Goal: Check status: Check status

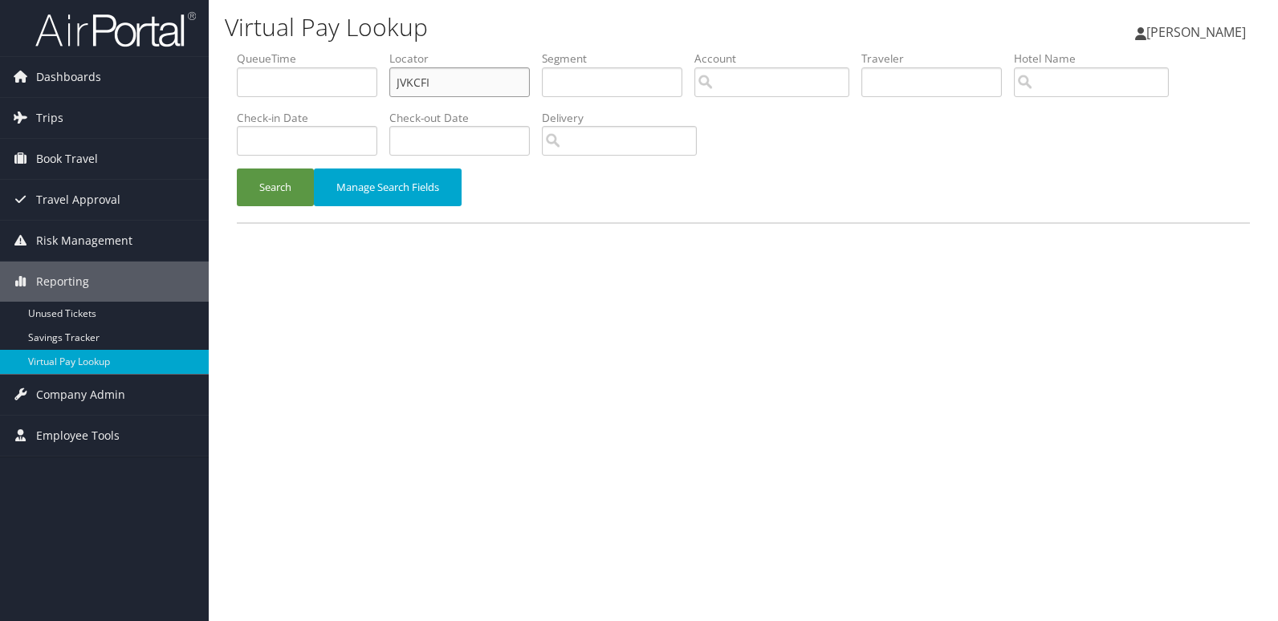
click at [239, 51] on ul "QueueTime Locator JVKCFI Segment Account Traveler Hotel Name Check-in Date Chec…" at bounding box center [743, 51] width 1013 height 0
paste input "OWCQPC"
type input "OWCQPC"
drag, startPoint x: 256, startPoint y: 200, endPoint x: 311, endPoint y: 206, distance: 54.9
click at [257, 202] on button "Search" at bounding box center [275, 188] width 77 height 38
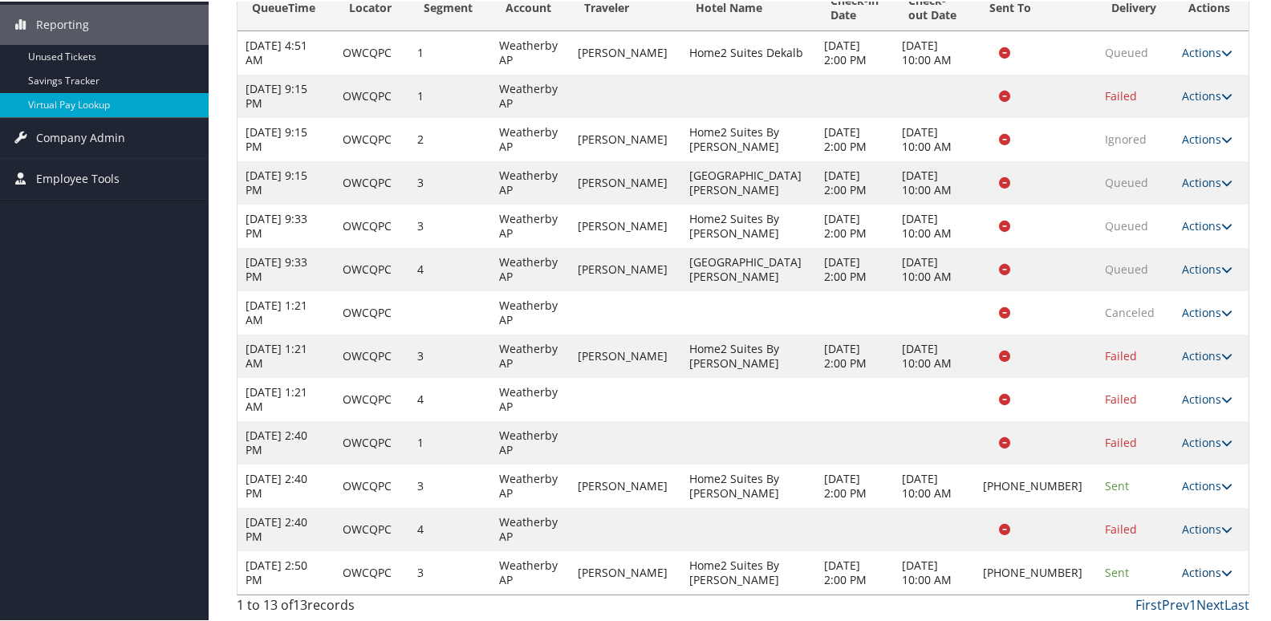
click at [1201, 567] on link "Actions" at bounding box center [1207, 570] width 51 height 15
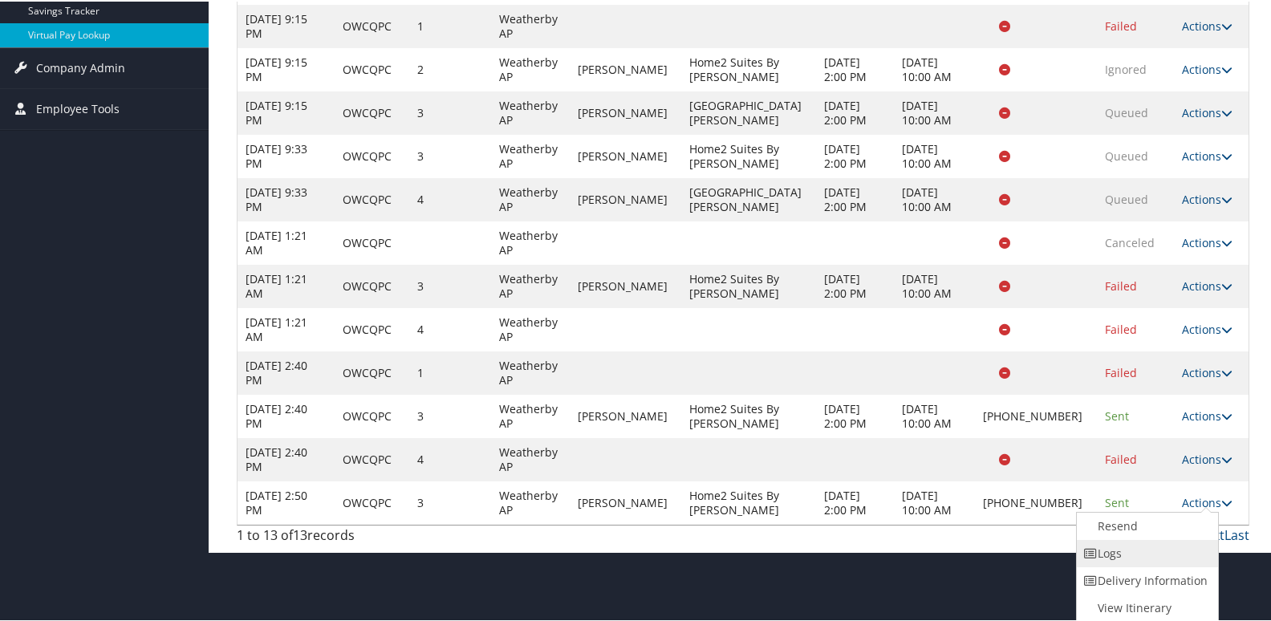
click at [1129, 552] on link "Logs" at bounding box center [1145, 551] width 137 height 27
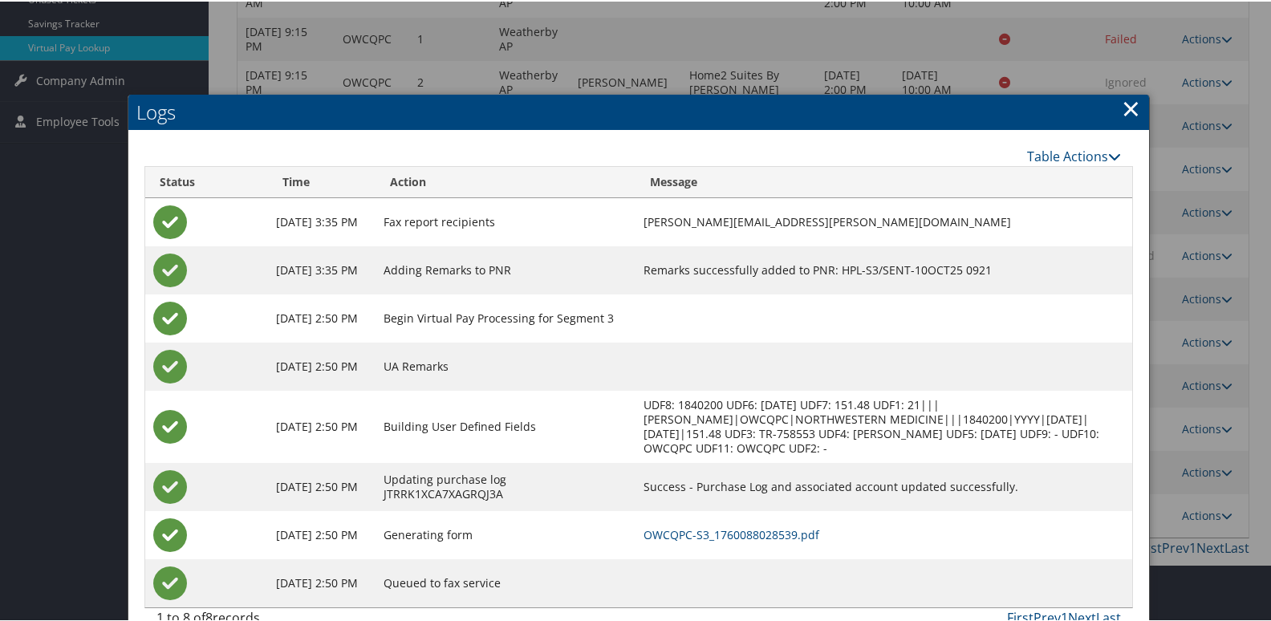
scroll to position [345, 0]
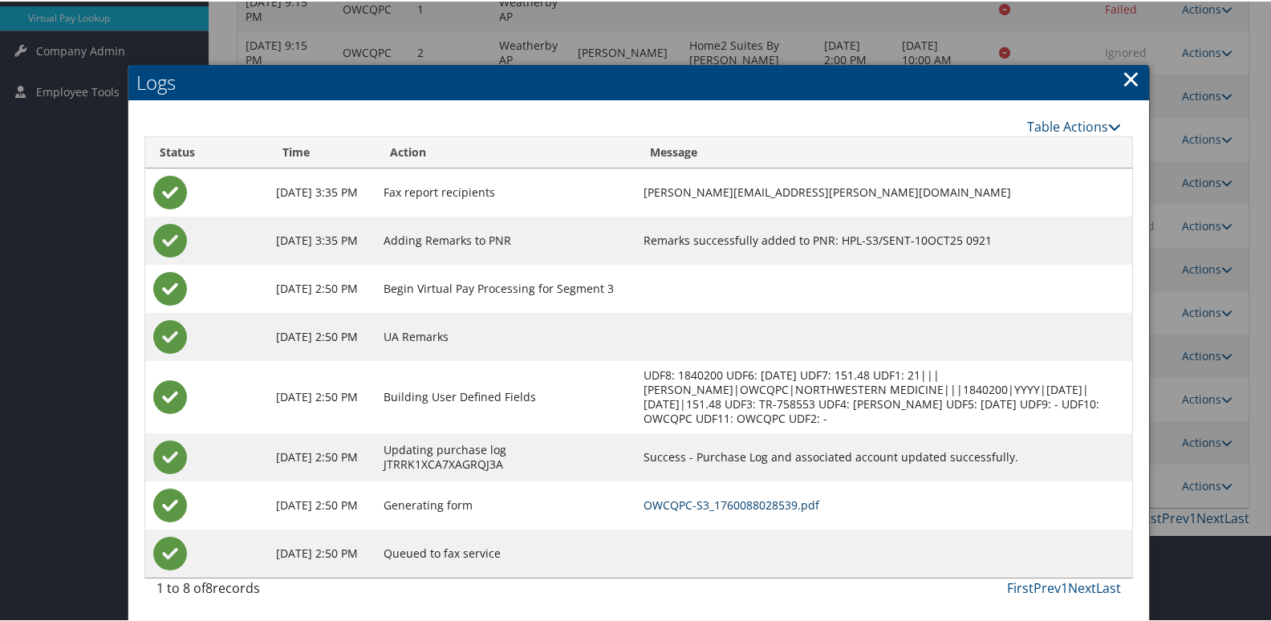
click at [819, 498] on link "OWCQPC-S3_1760088028539.pdf" at bounding box center [732, 503] width 176 height 15
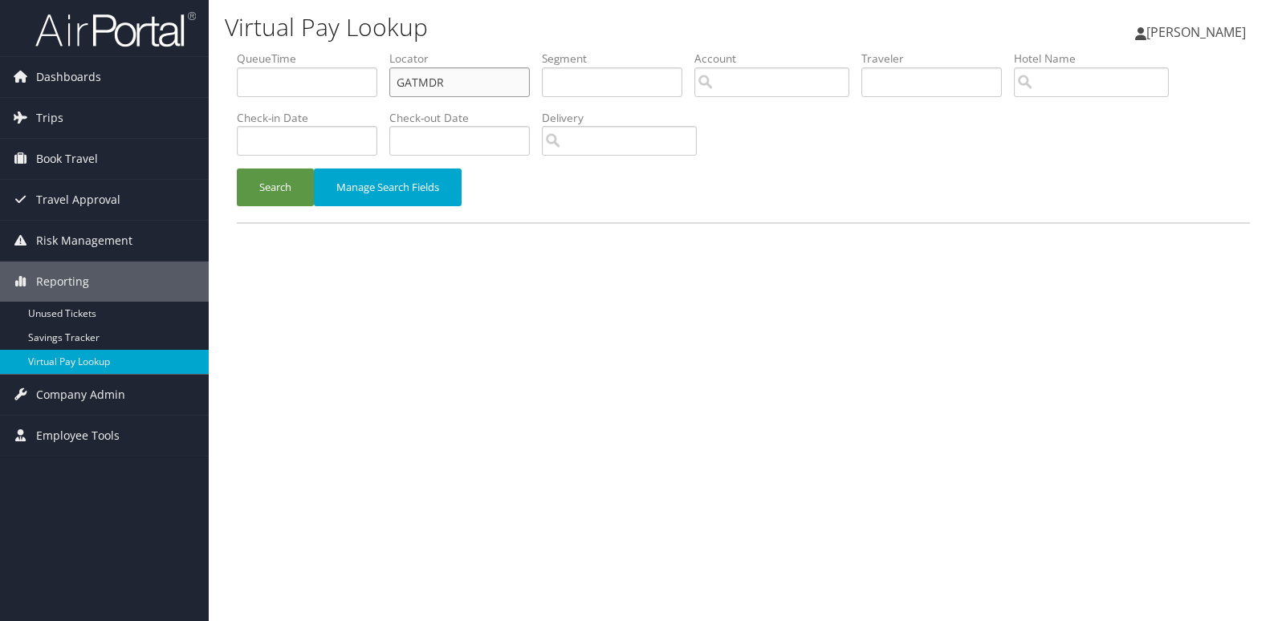
drag, startPoint x: 485, startPoint y: 82, endPoint x: 311, endPoint y: 119, distance: 178.0
click at [311, 51] on ul "QueueTime Locator GATMDR Segment Account Traveler Hotel Name Check-in Date Chec…" at bounding box center [743, 51] width 1013 height 0
paste input "NSOUC"
type input "GNSOUC"
click at [261, 160] on li "Check-in Date" at bounding box center [313, 139] width 152 height 59
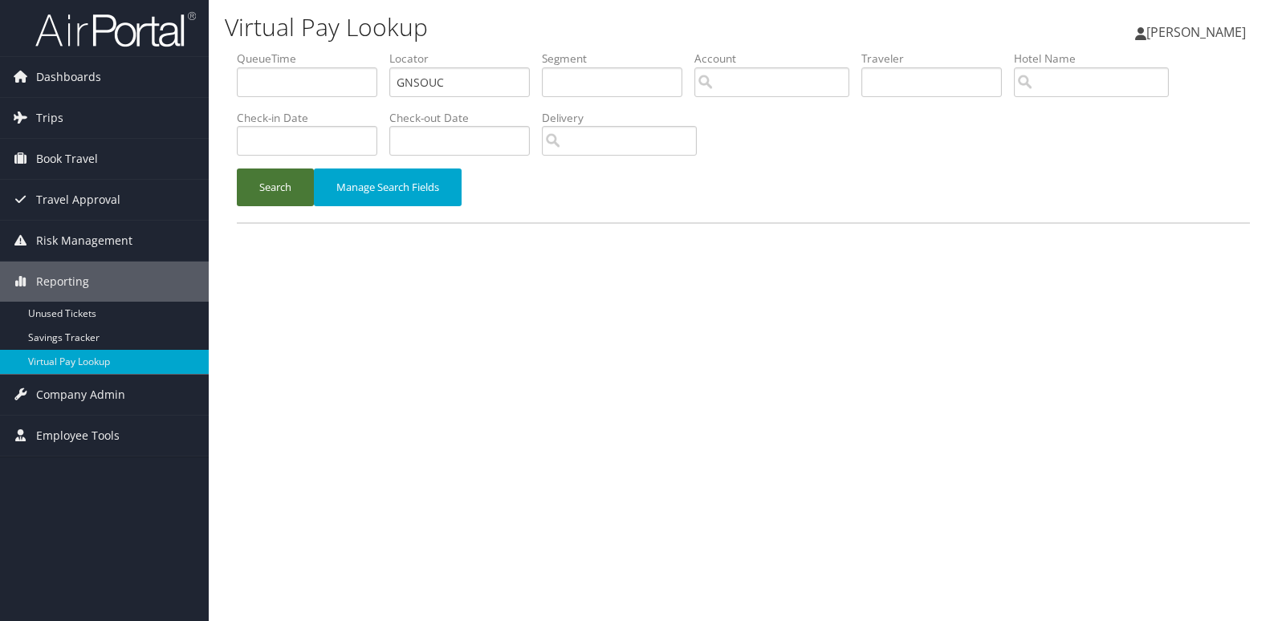
click at [262, 185] on button "Search" at bounding box center [275, 188] width 77 height 38
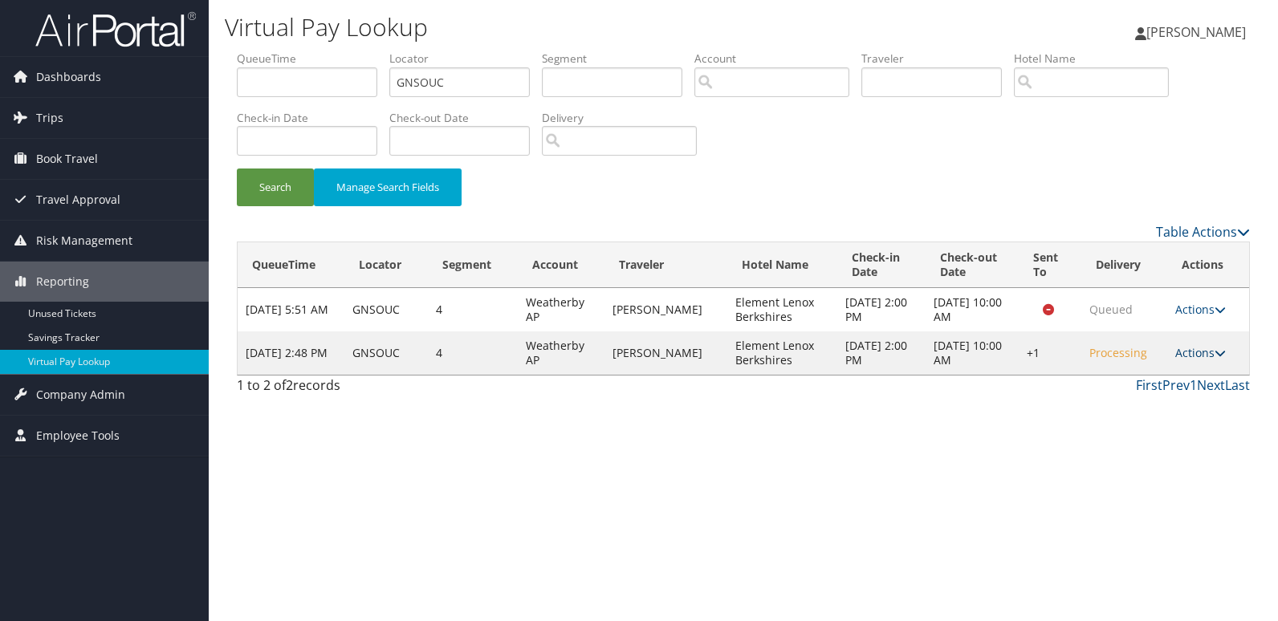
click at [1184, 355] on link "Actions" at bounding box center [1200, 352] width 51 height 15
click at [1144, 408] on link "Logs" at bounding box center [1151, 403] width 137 height 27
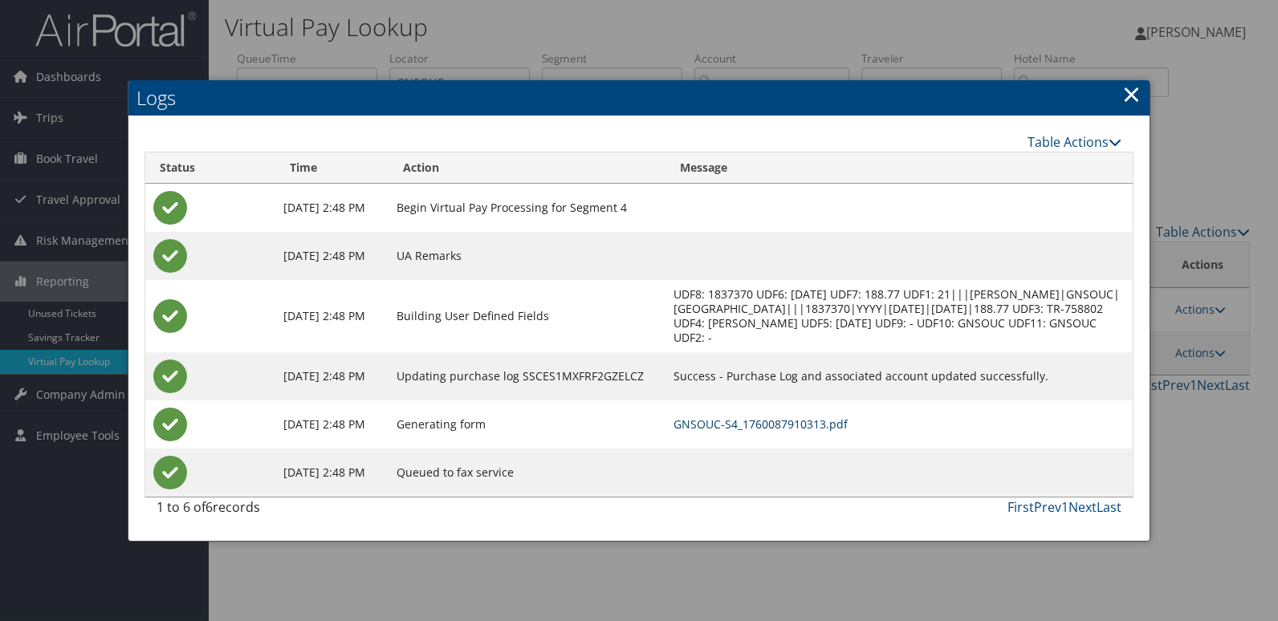
click at [766, 416] on link "GNSOUC-S4_1760087910313.pdf" at bounding box center [760, 423] width 174 height 15
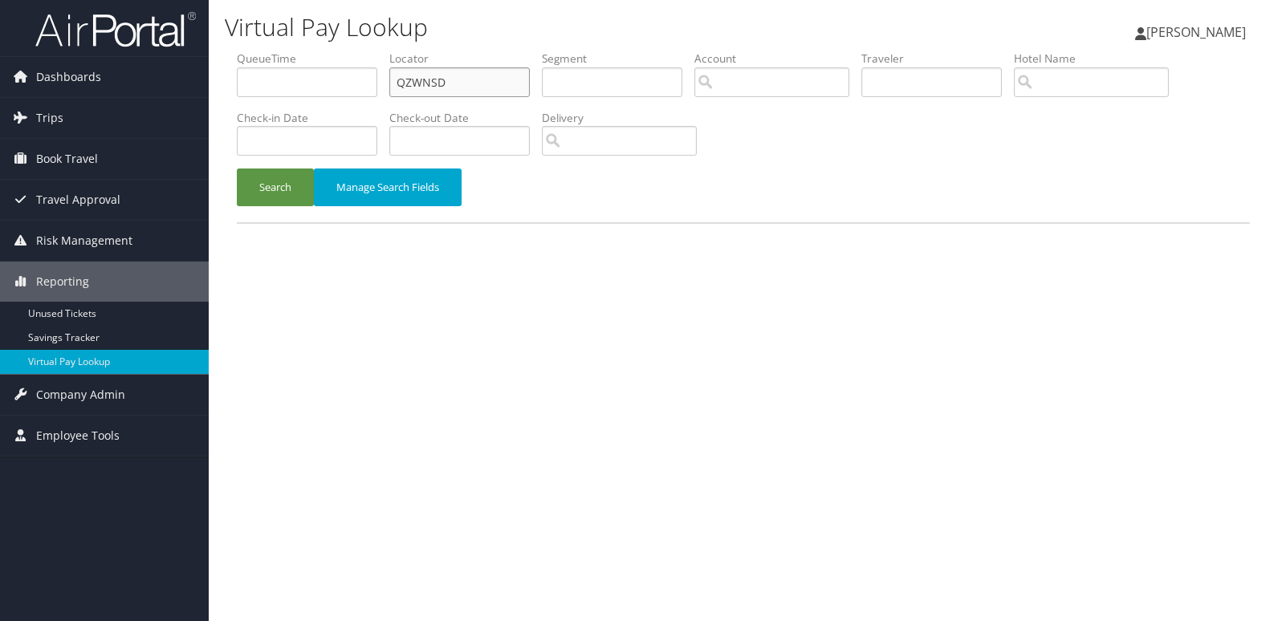
drag, startPoint x: 480, startPoint y: 82, endPoint x: 254, endPoint y: 140, distance: 233.6
click at [278, 51] on ul "QueueTime Locator QZWNSD Segment Account Traveler Hotel Name Check-in Date Chec…" at bounding box center [743, 51] width 1013 height 0
paste input "UYCCFW"
type input "UYCCFW"
click at [266, 191] on button "Search" at bounding box center [275, 188] width 77 height 38
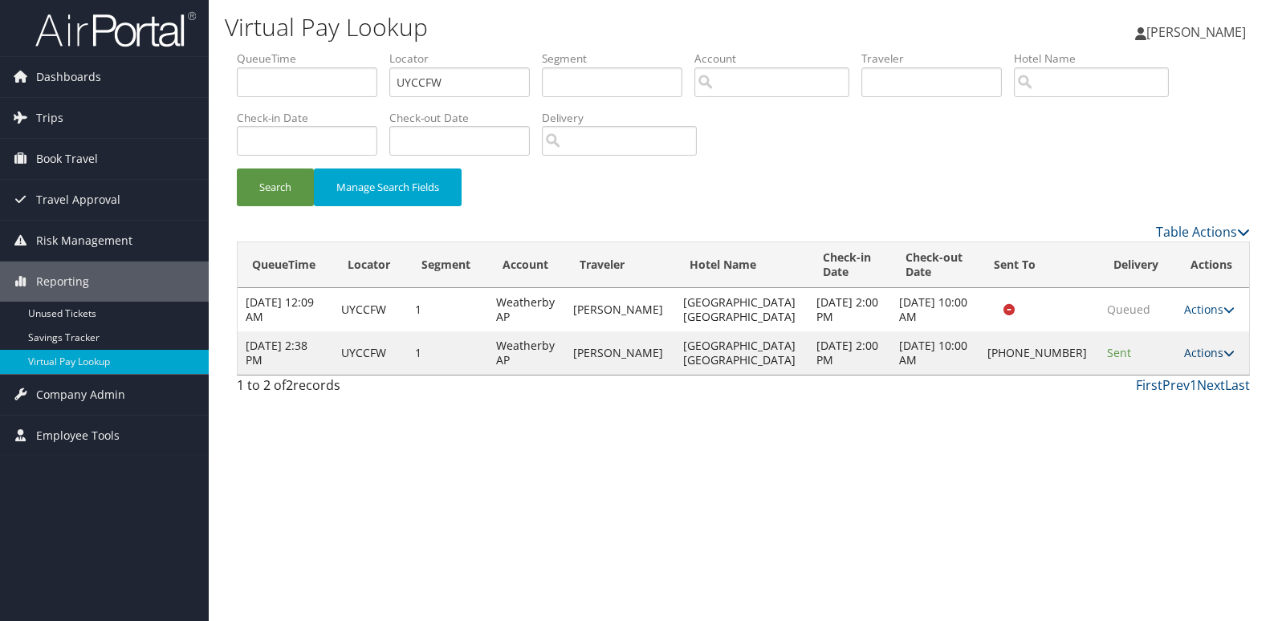
click at [1193, 356] on link "Actions" at bounding box center [1209, 352] width 51 height 15
click at [1191, 399] on link "Logs" at bounding box center [1152, 403] width 137 height 27
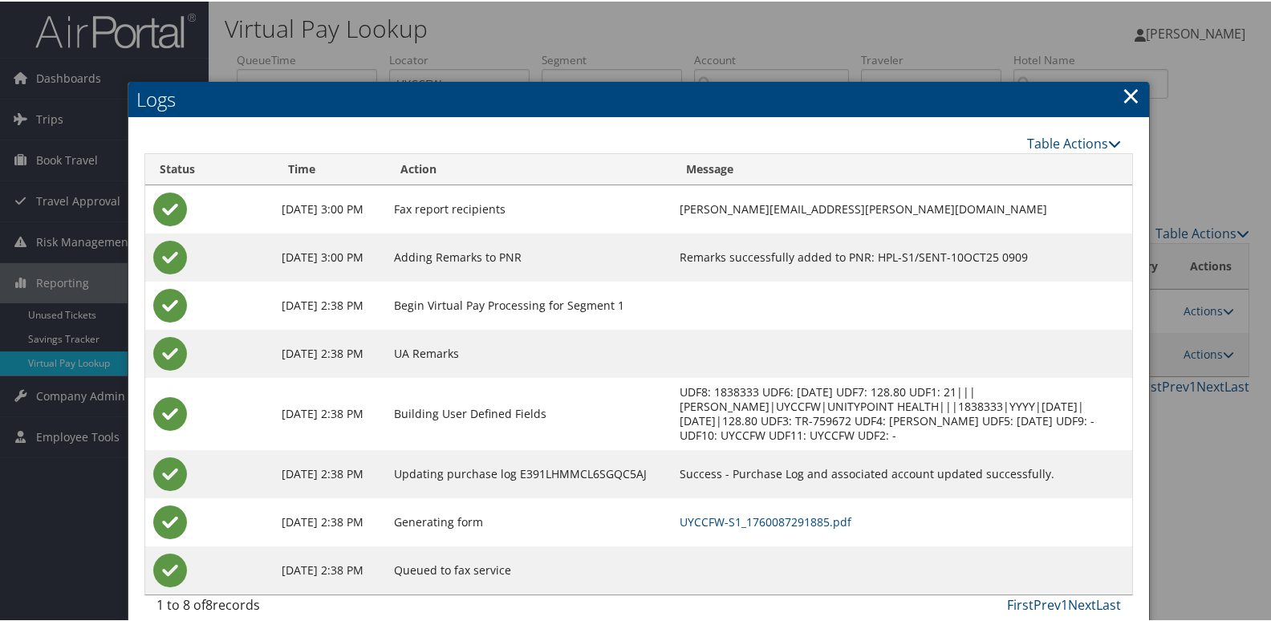
scroll to position [17, 0]
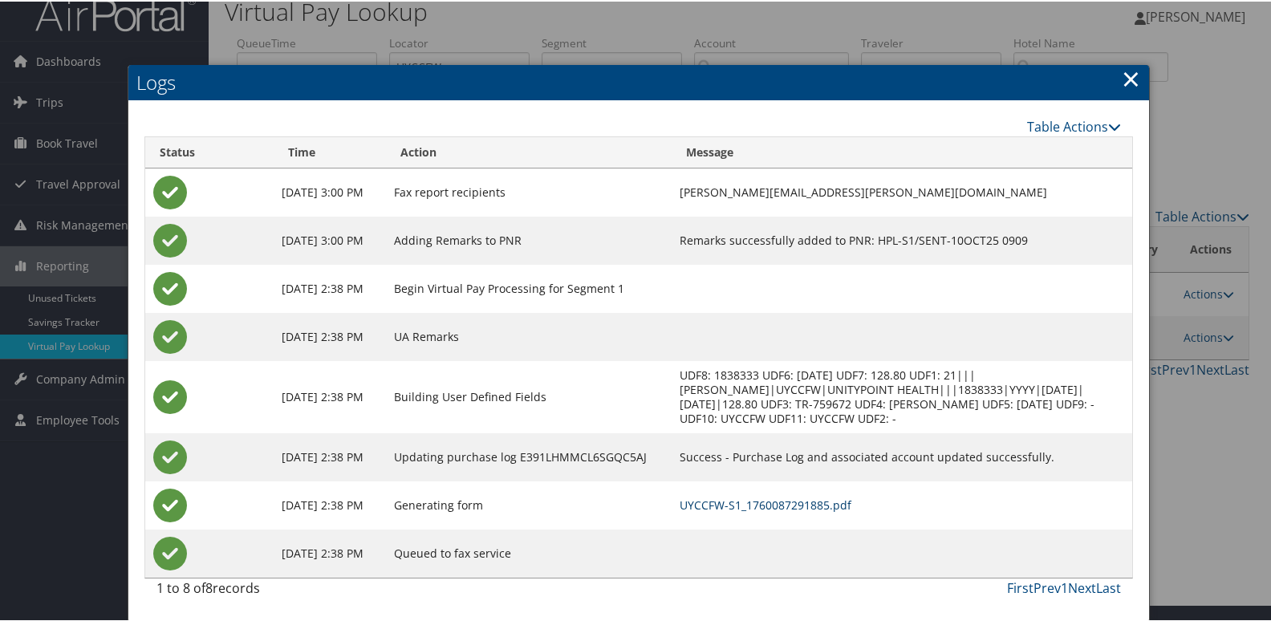
click at [851, 502] on link "UYCCFW-S1_1760087291885.pdf" at bounding box center [766, 503] width 172 height 15
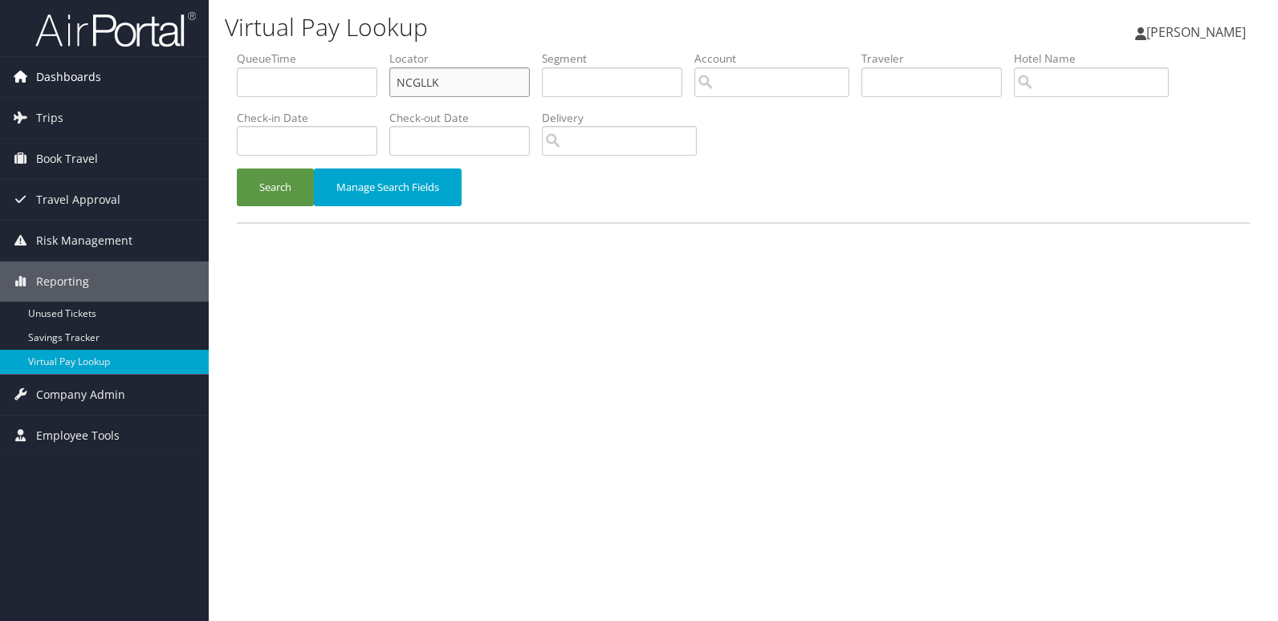
click at [137, 83] on div "Dashboards AirPortal 360™ (Manager) My Travel Dashboard Trips Airtinerary® Look…" at bounding box center [639, 310] width 1278 height 621
paste input "DPQQE"
type input "DPQQEK"
click at [276, 184] on button "Search" at bounding box center [275, 188] width 77 height 38
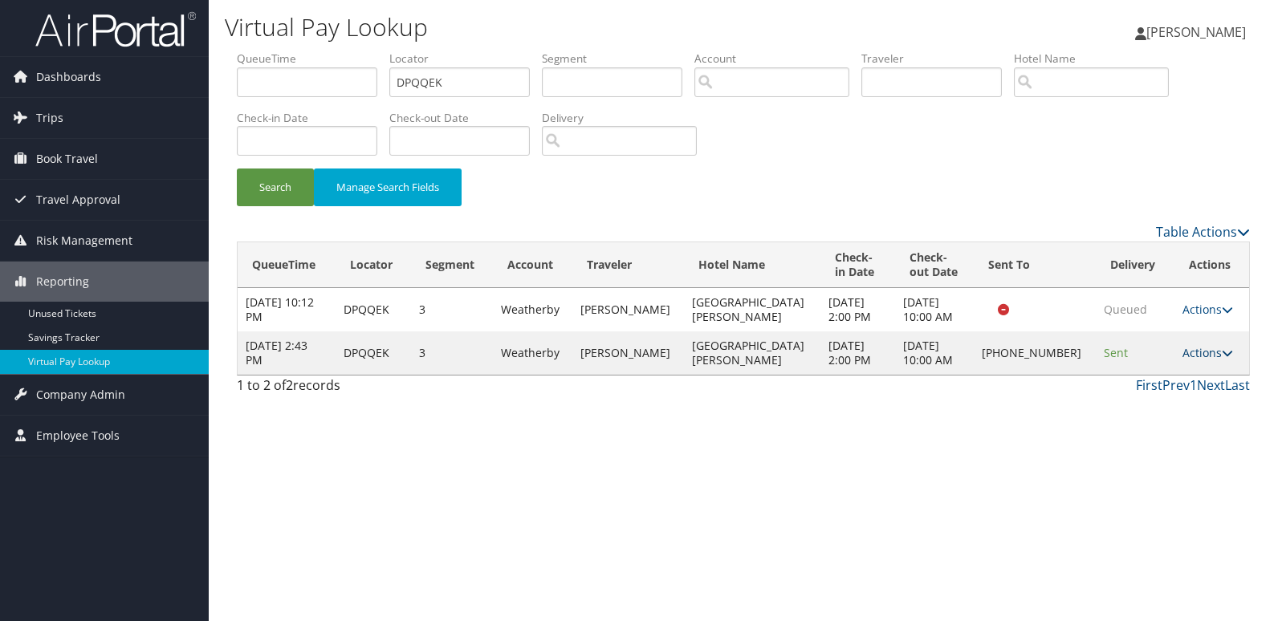
click at [1192, 357] on link "Actions" at bounding box center [1207, 352] width 51 height 15
click at [1193, 417] on link "Delivery Information" at bounding box center [1151, 430] width 137 height 27
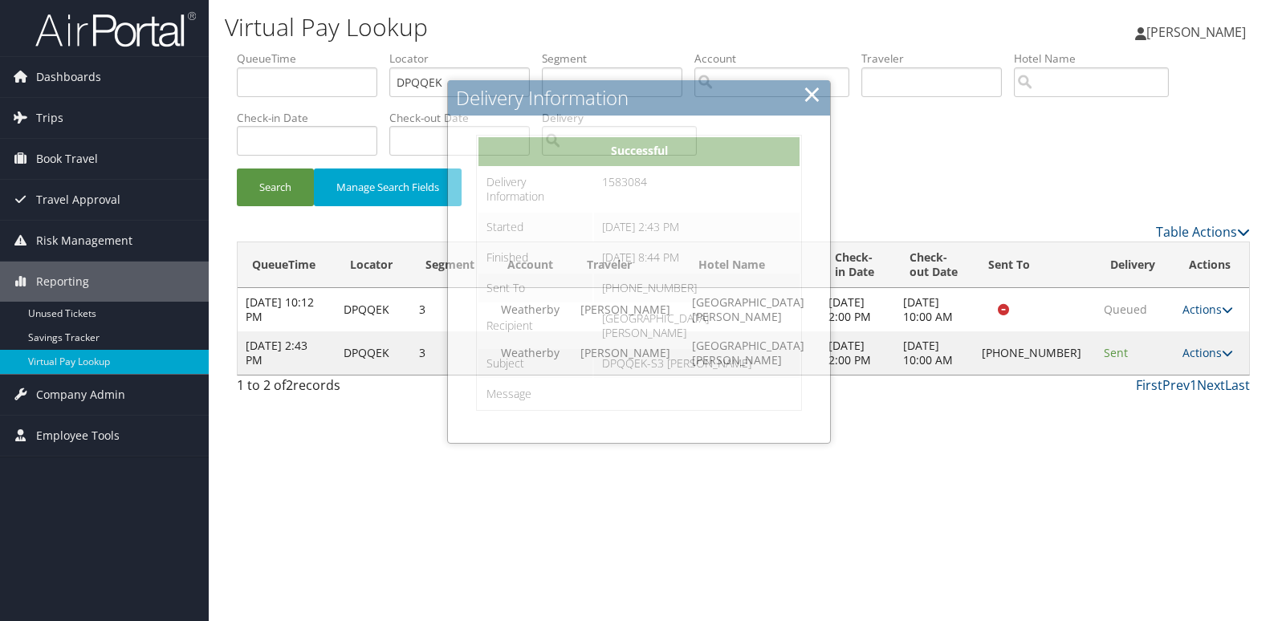
click at [1204, 360] on td "Actions Resend Logs Delivery Information View Itinerary" at bounding box center [1211, 352] width 75 height 43
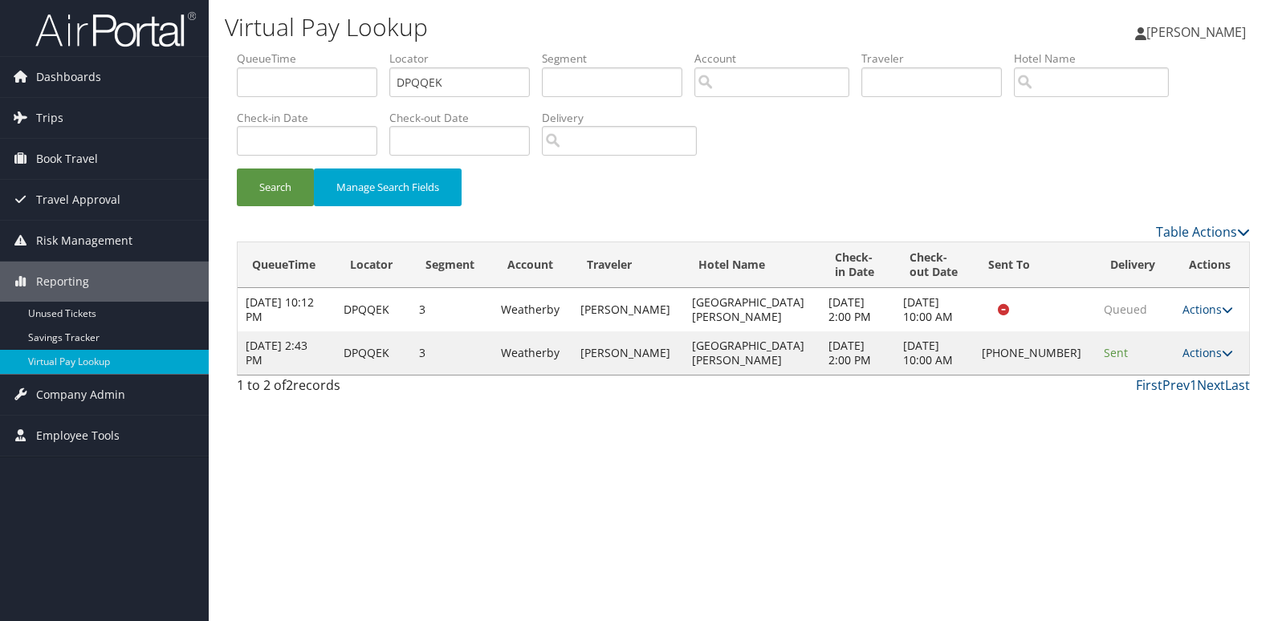
click at [1193, 344] on td "Actions Resend Logs Delivery Information View Itinerary" at bounding box center [1211, 352] width 75 height 43
click at [1199, 354] on link "Actions" at bounding box center [1207, 352] width 51 height 15
click at [1172, 401] on link "Logs" at bounding box center [1151, 403] width 137 height 27
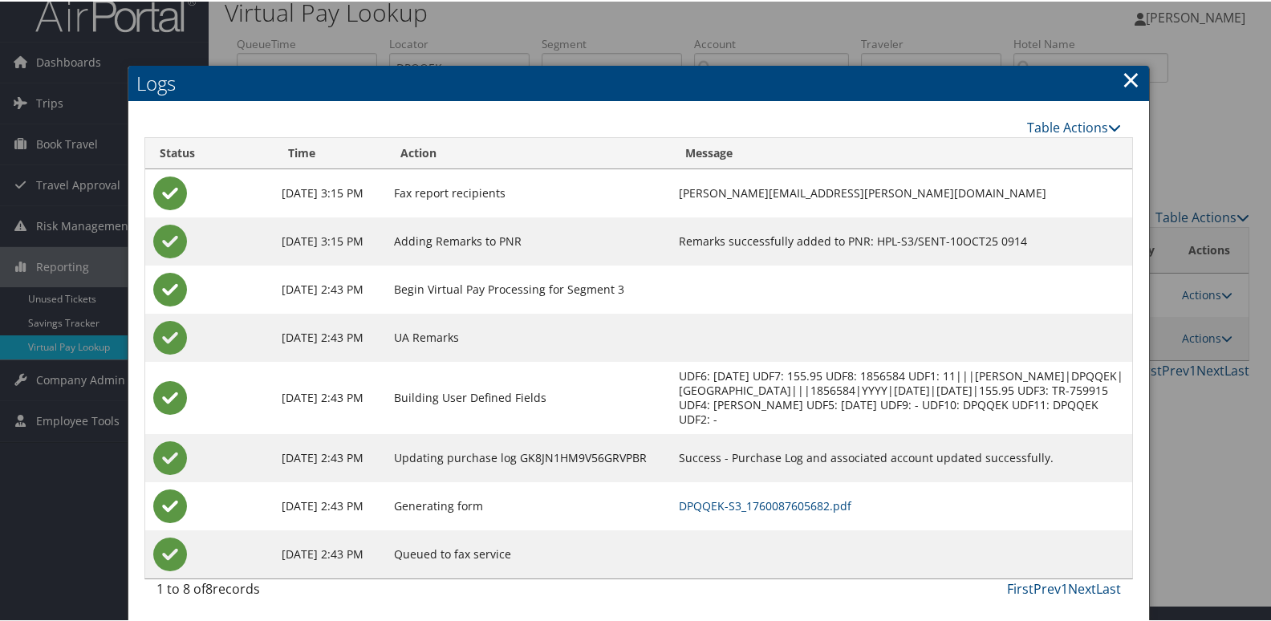
scroll to position [31, 0]
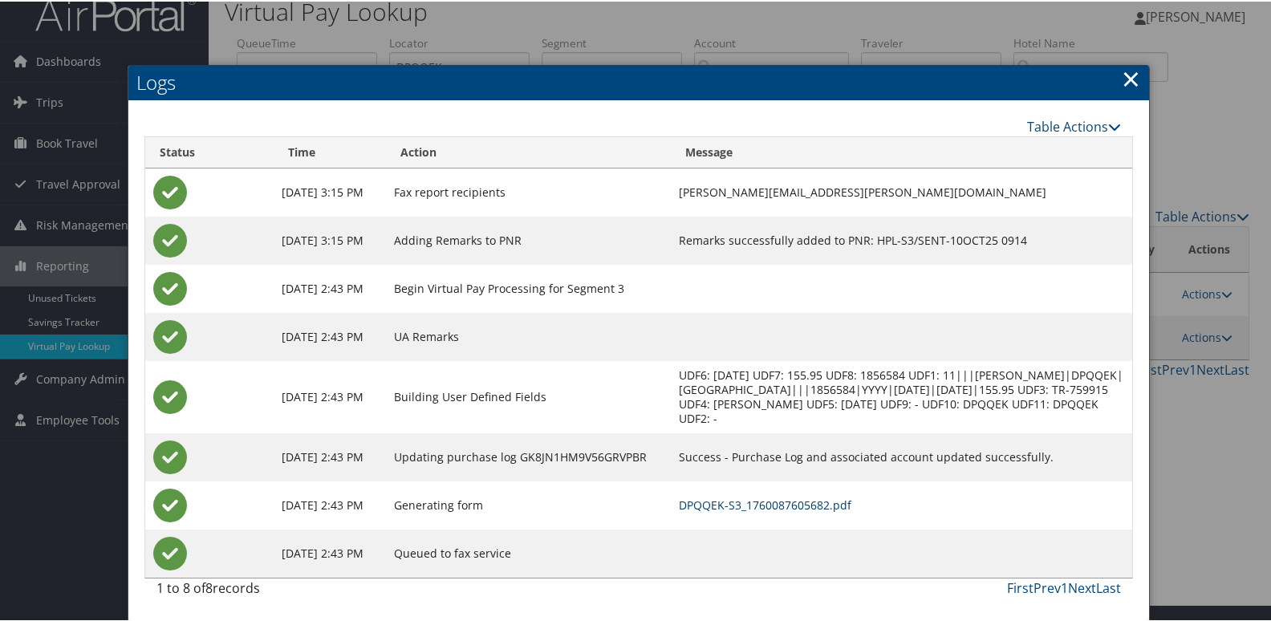
click at [803, 507] on link "DPQQEK-S3_1760087605682.pdf" at bounding box center [765, 503] width 173 height 15
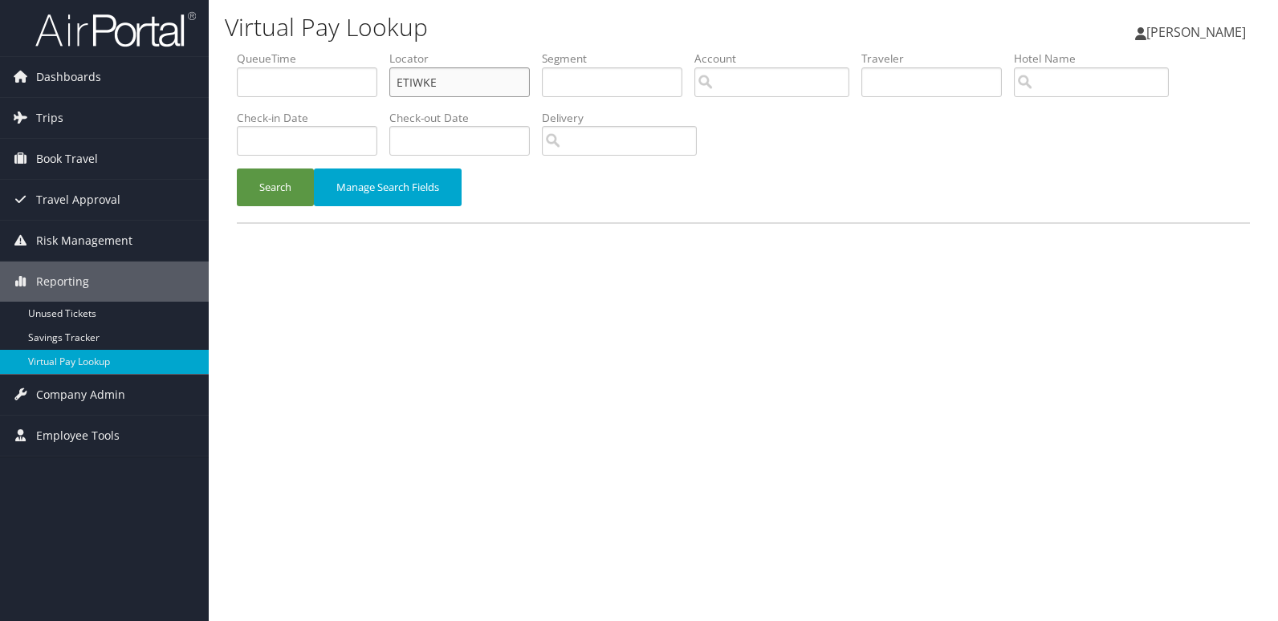
drag, startPoint x: 426, startPoint y: 87, endPoint x: 219, endPoint y: 97, distance: 207.3
click at [221, 95] on div "Virtual Pay Lookup [PERSON_NAME] [PERSON_NAME] My Settings Travel Agency Contac…" at bounding box center [743, 310] width 1069 height 621
paste input "KIUIRZ"
type input "KIUIRZ"
click at [273, 181] on button "Search" at bounding box center [275, 188] width 77 height 38
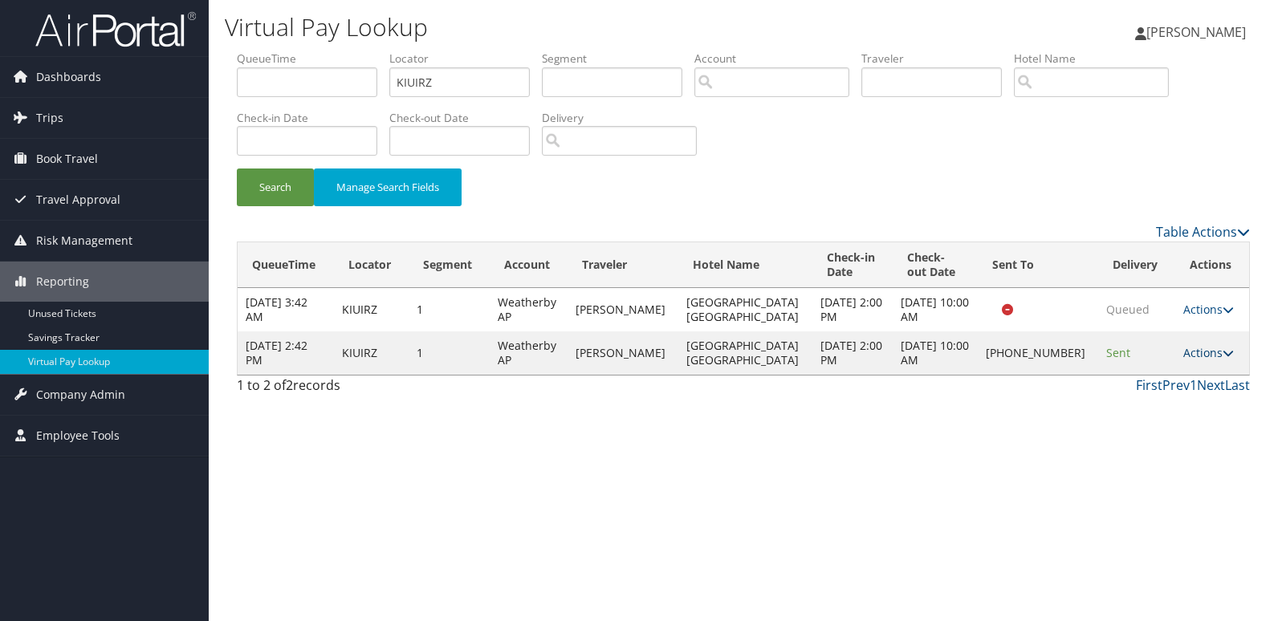
click at [1189, 351] on link "Actions" at bounding box center [1208, 352] width 51 height 15
click at [1166, 403] on link "Logs" at bounding box center [1151, 403] width 137 height 27
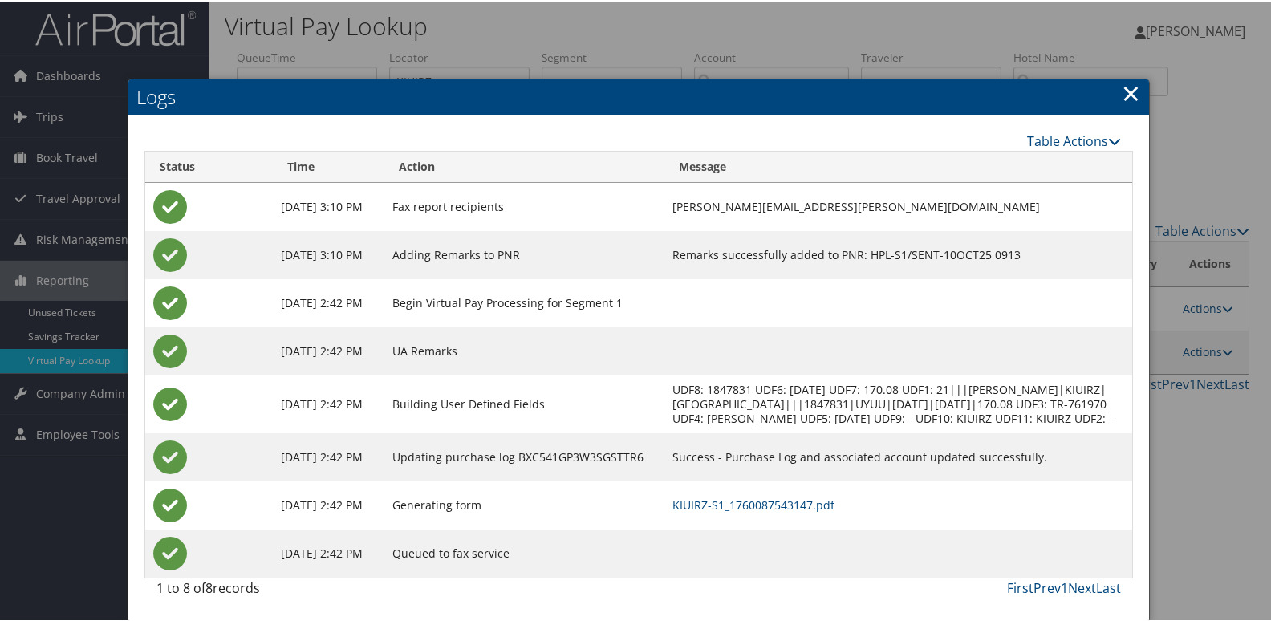
scroll to position [17, 0]
click at [835, 509] on link "KIUIRZ-S1_1760087543147.pdf" at bounding box center [753, 503] width 162 height 15
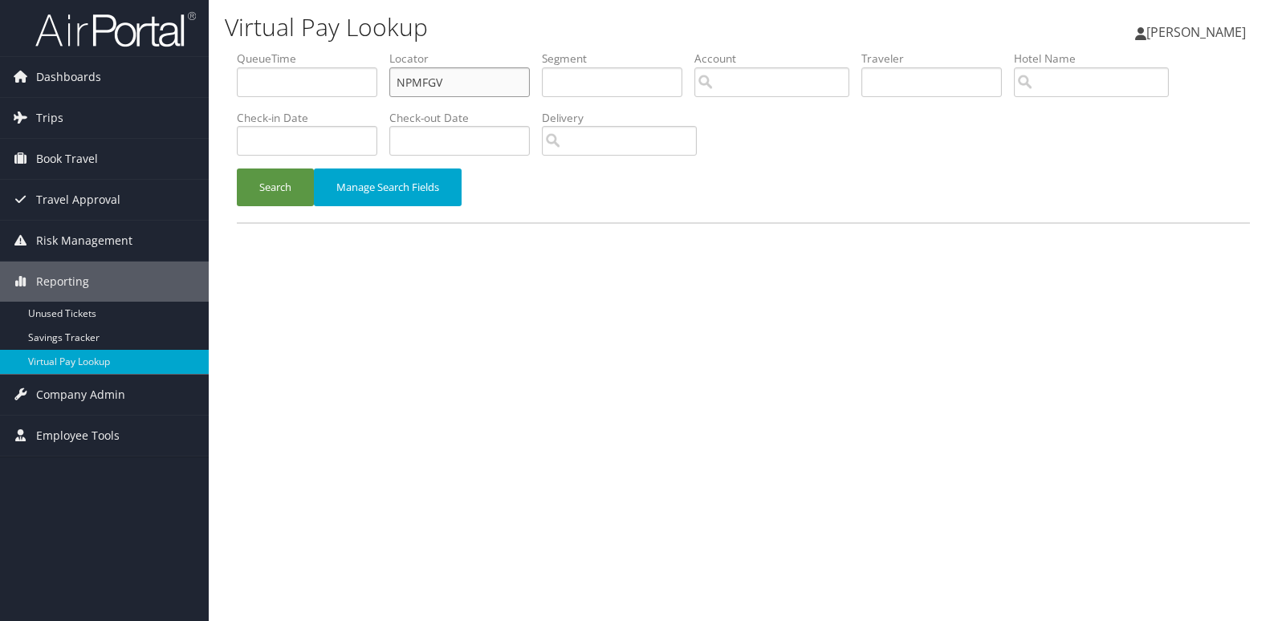
drag, startPoint x: 465, startPoint y: 84, endPoint x: 361, endPoint y: 87, distance: 103.6
click at [372, 51] on ul "QueueTime Locator NPMFGV Segment Account Traveler Hotel Name Check-in Date Chec…" at bounding box center [743, 51] width 1013 height 0
paste input "OZHZA"
type input "NOZHZA"
click at [286, 198] on button "Search" at bounding box center [275, 188] width 77 height 38
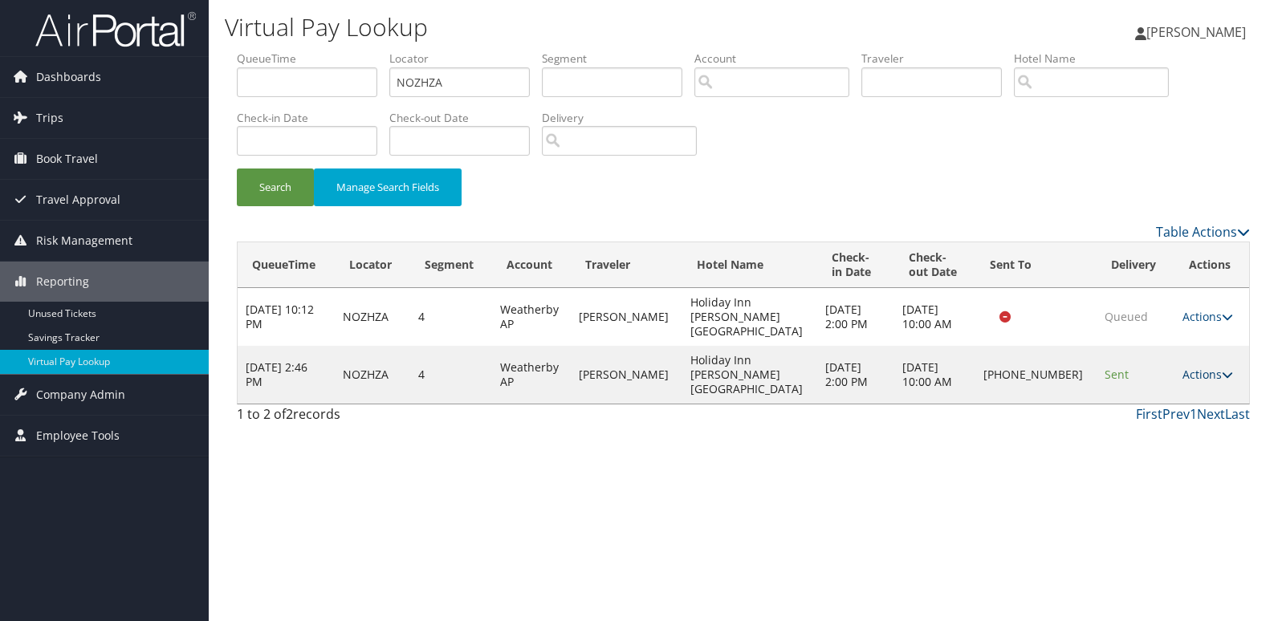
click at [1185, 367] on link "Actions" at bounding box center [1207, 374] width 51 height 15
click at [1174, 396] on link "Logs" at bounding box center [1151, 403] width 137 height 27
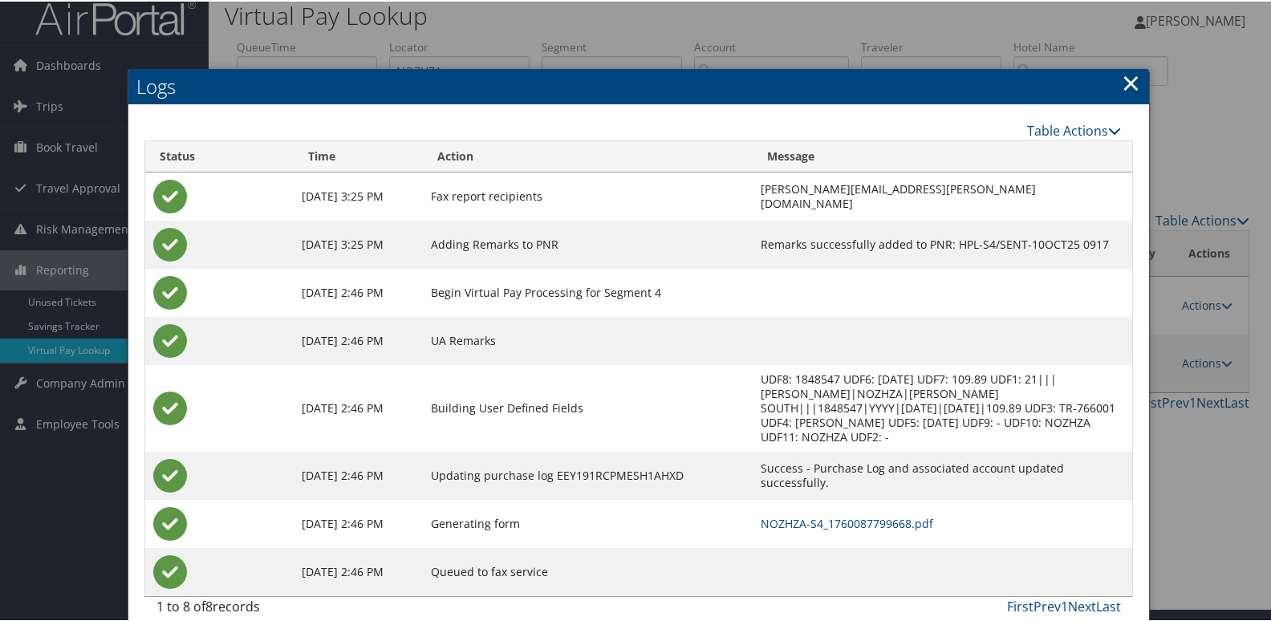
scroll to position [17, 0]
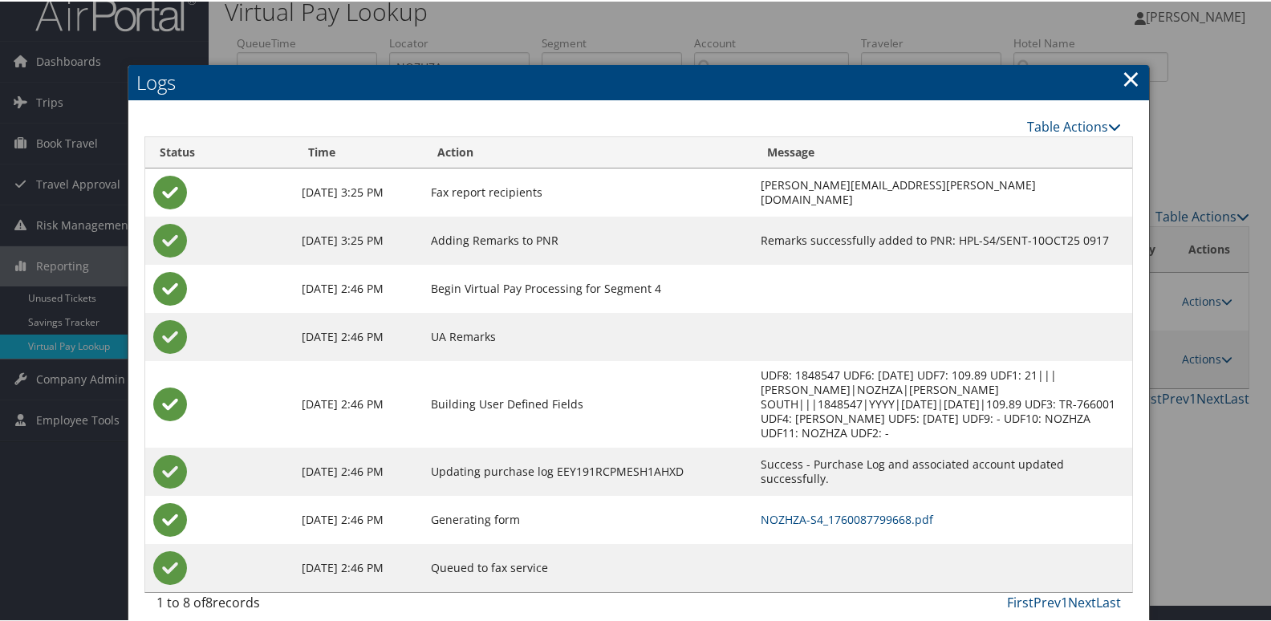
click at [808, 494] on td "NOZHZA-S4_1760087799668.pdf" at bounding box center [943, 518] width 380 height 48
click at [808, 510] on link "NOZHZA-S4_1760087799668.pdf" at bounding box center [847, 517] width 173 height 15
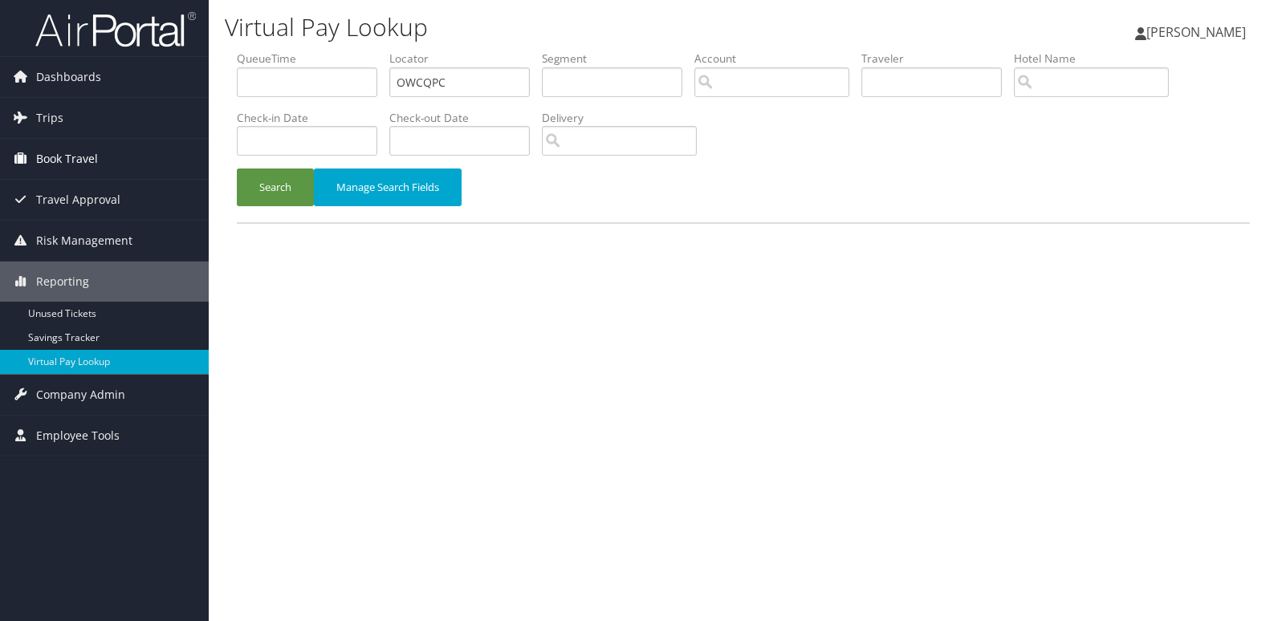
click at [249, 51] on ul "QueueTime Locator OWCQPC Segment Account Traveler Hotel Name Check-in Date Chec…" at bounding box center [743, 51] width 1013 height 0
type input "CQSZTM"
click at [256, 189] on button "Search" at bounding box center [275, 188] width 77 height 38
click at [194, 87] on div "Dashboards AirPortal 360™ (Manager) My Travel Dashboard Trips Airtinerary® Look…" at bounding box center [639, 310] width 1278 height 621
paste input "QENMIZ"
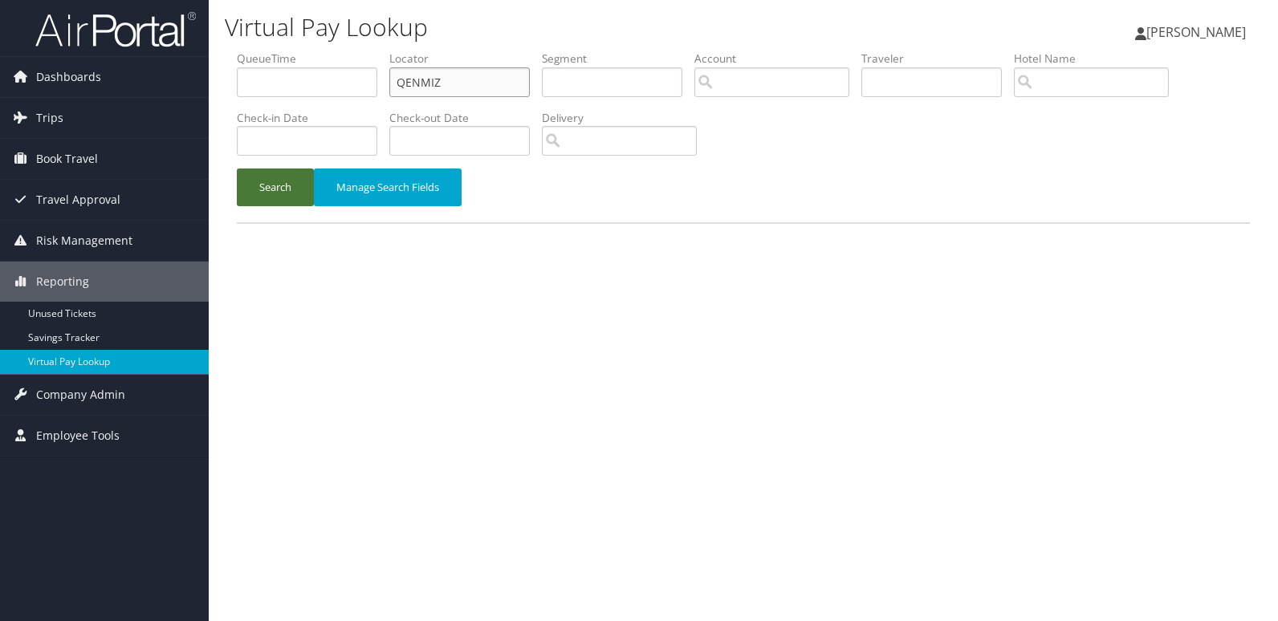
type input "QENMIZ"
click at [310, 185] on button "Search" at bounding box center [275, 188] width 77 height 38
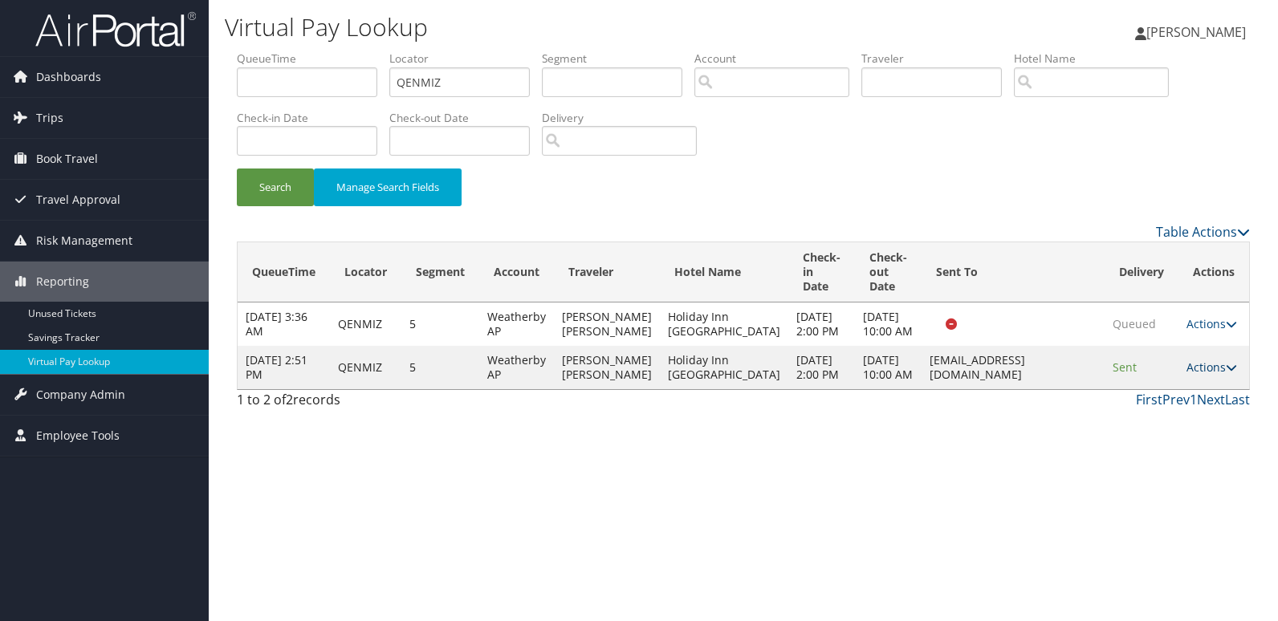
click at [1197, 375] on link "Actions" at bounding box center [1211, 367] width 51 height 15
click at [1205, 461] on link "Logs" at bounding box center [1179, 461] width 101 height 27
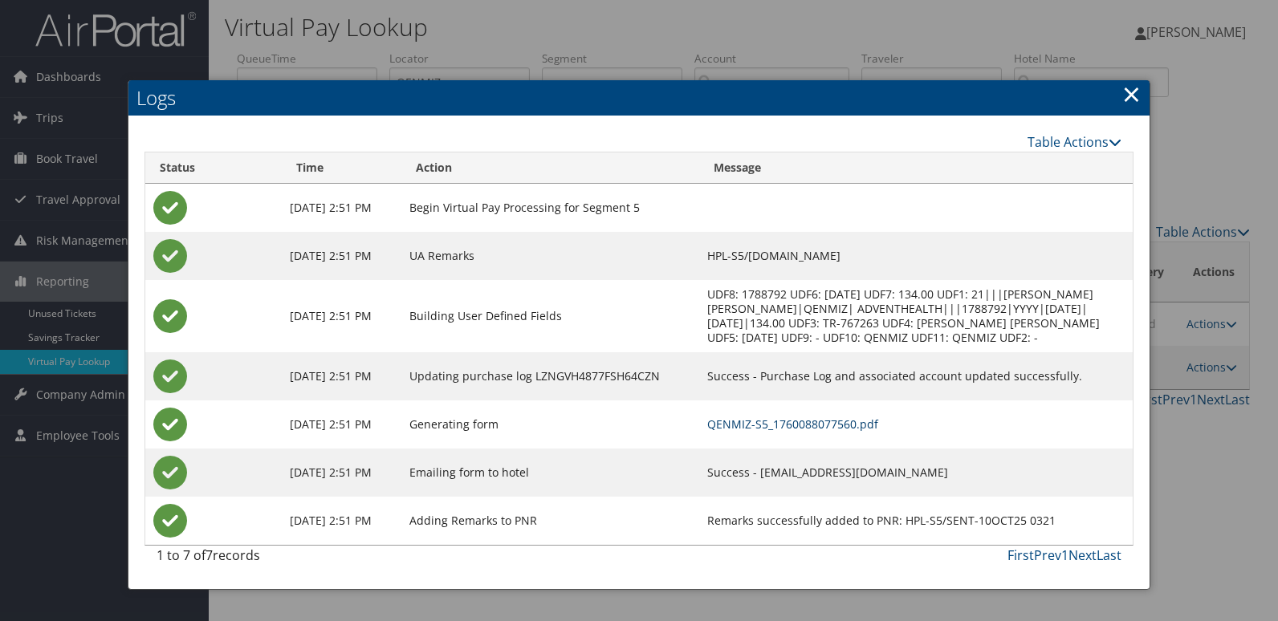
click at [815, 421] on link "QENMIZ-S5_1760088077560.pdf" at bounding box center [792, 423] width 171 height 15
